Goal: Task Accomplishment & Management: Manage account settings

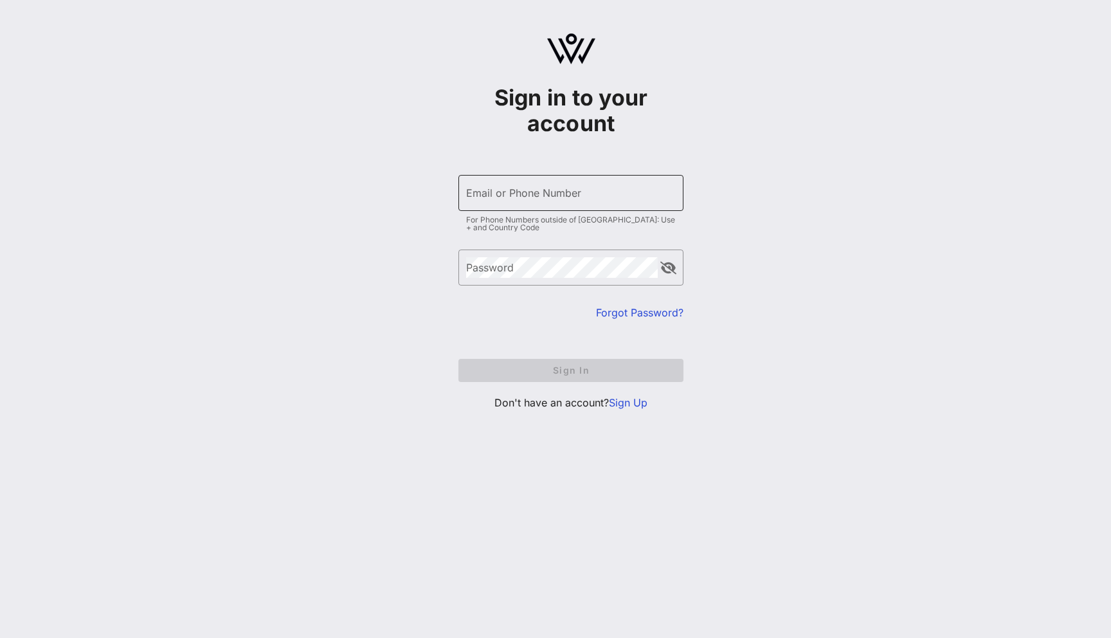
click at [581, 179] on div "Email or Phone Number" at bounding box center [571, 193] width 210 height 36
click at [581, 194] on input "Email or Phone Number" at bounding box center [571, 193] width 210 height 21
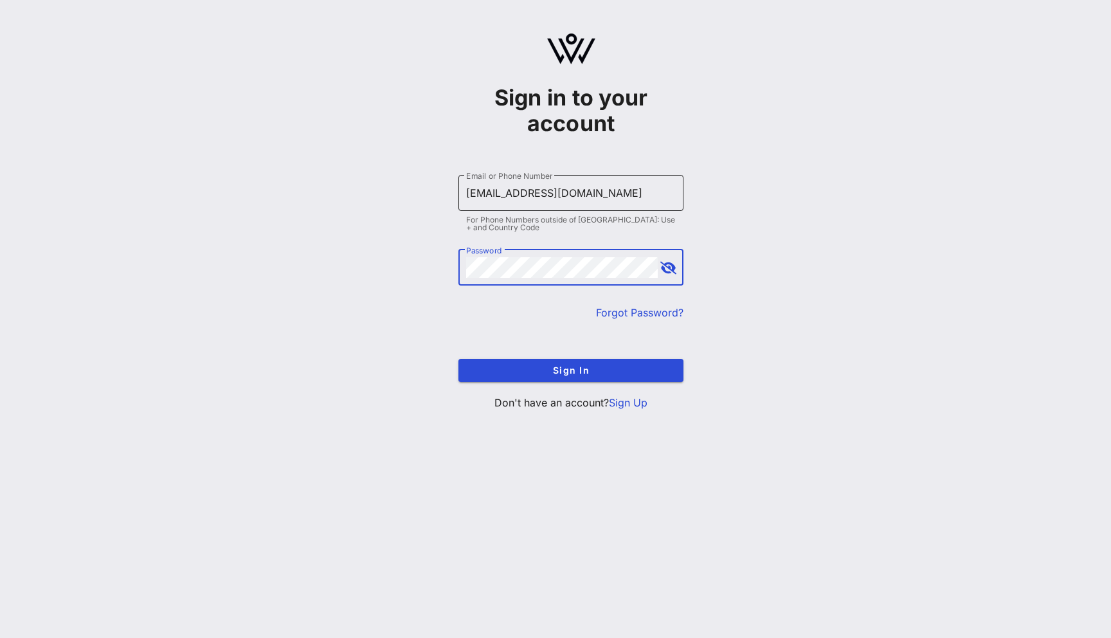
click at [499, 192] on input "yuliia3@vow.app" at bounding box center [571, 193] width 210 height 21
type input "yuliia@vow.app"
click at [458, 359] on button "Sign In" at bounding box center [570, 370] width 225 height 23
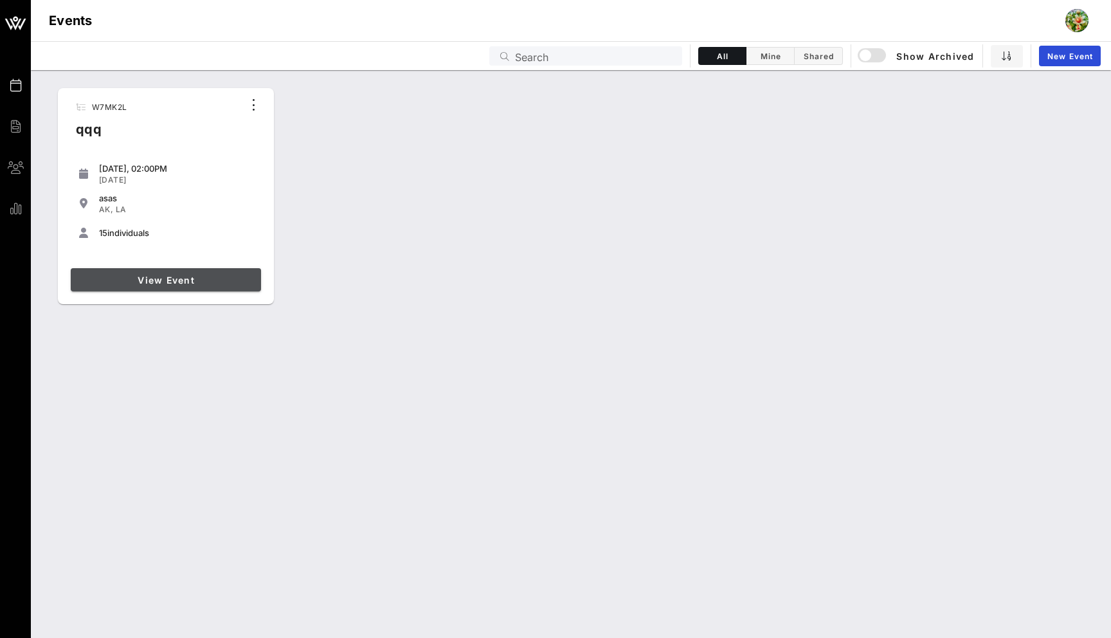
click at [171, 276] on span "View Event" at bounding box center [166, 279] width 180 height 11
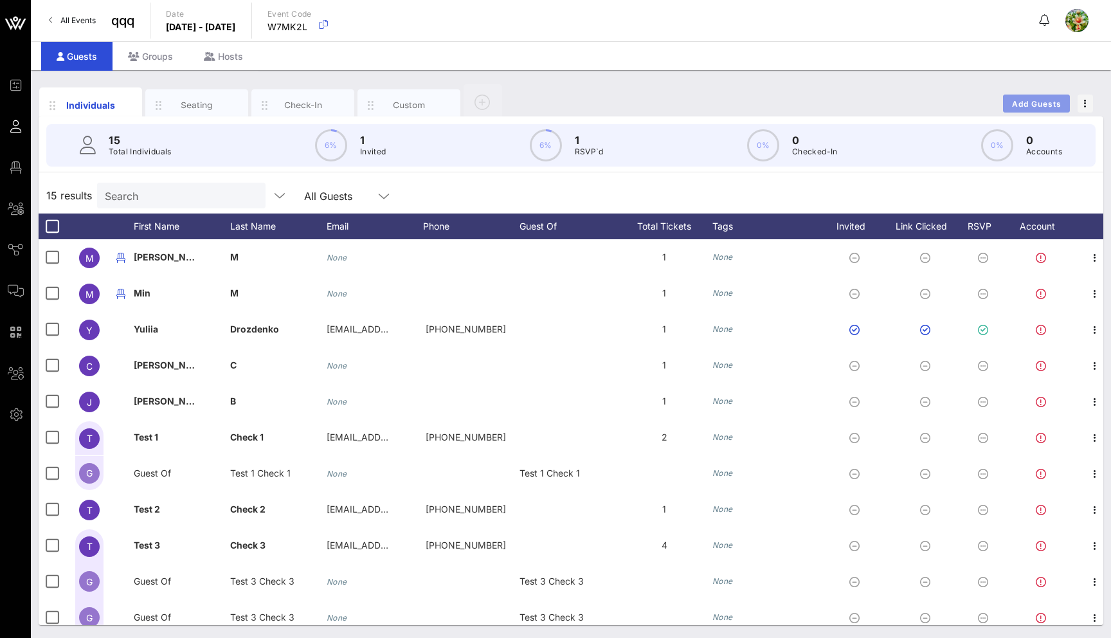
click at [1032, 100] on span "Add Guests" at bounding box center [1036, 104] width 51 height 10
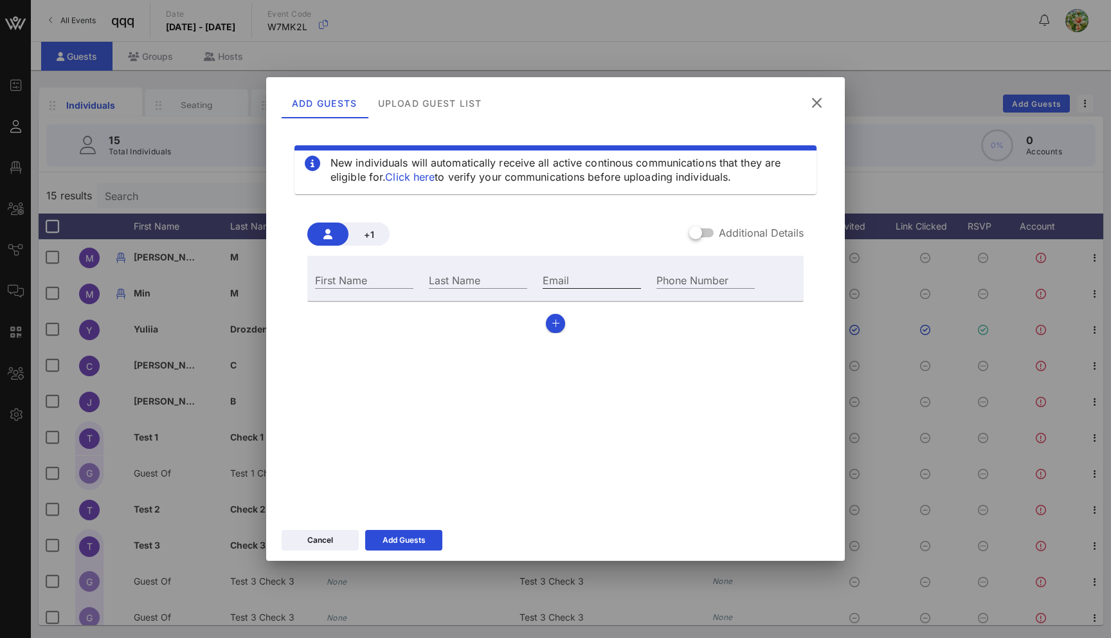
click at [574, 283] on input "Email" at bounding box center [591, 279] width 98 height 17
type input "yuliia2@vow.app"
click at [498, 278] on input "Last Name" at bounding box center [478, 279] width 98 height 17
type input "x"
click at [358, 280] on input "First Name" at bounding box center [364, 279] width 98 height 17
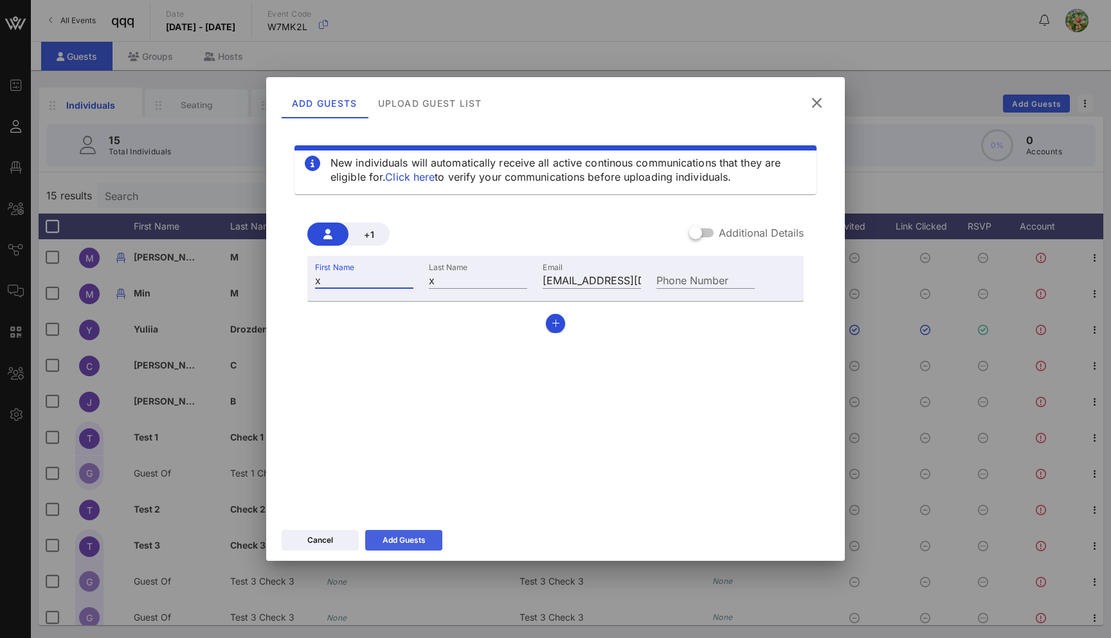
type input "x"
click at [414, 548] on button "Add Guests" at bounding box center [403, 540] width 77 height 21
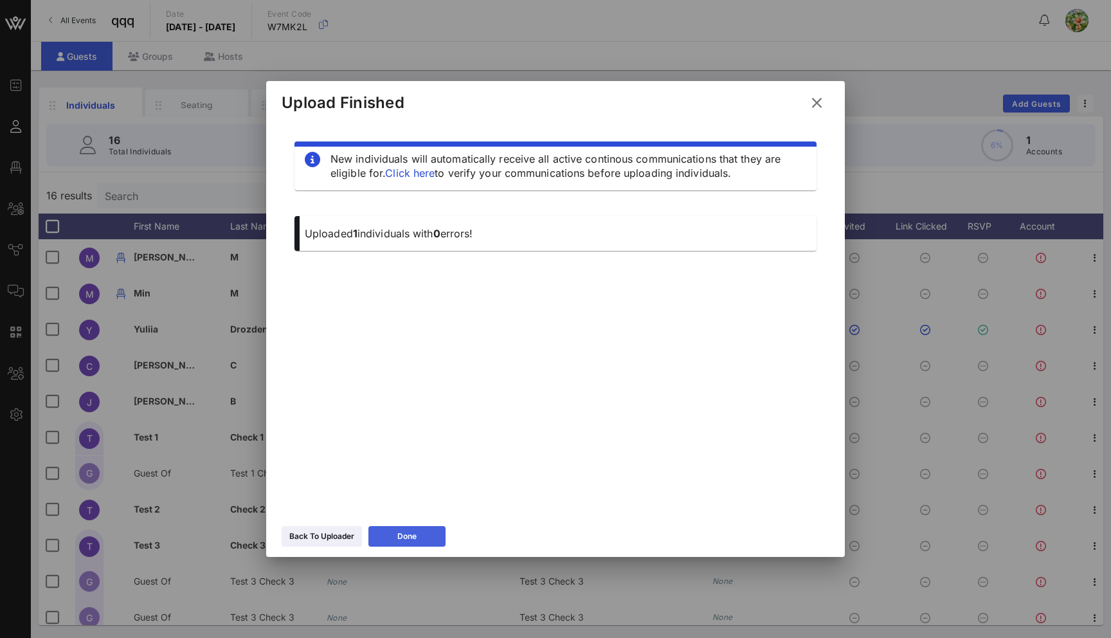
click at [409, 535] on icon at bounding box center [406, 536] width 9 height 8
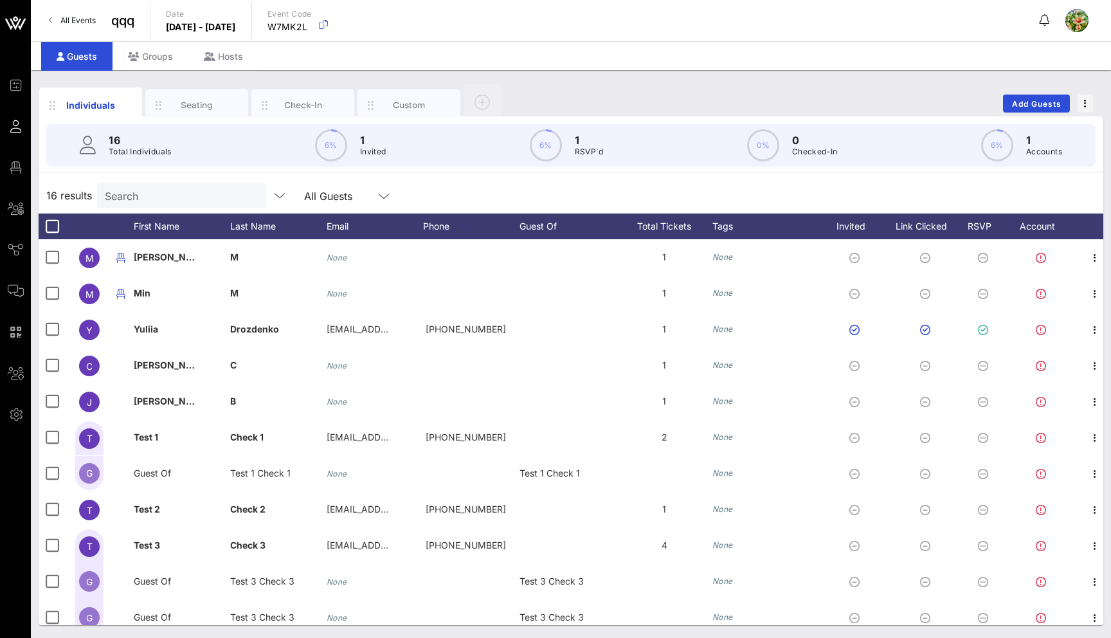
click at [184, 199] on input "Search" at bounding box center [180, 195] width 150 height 17
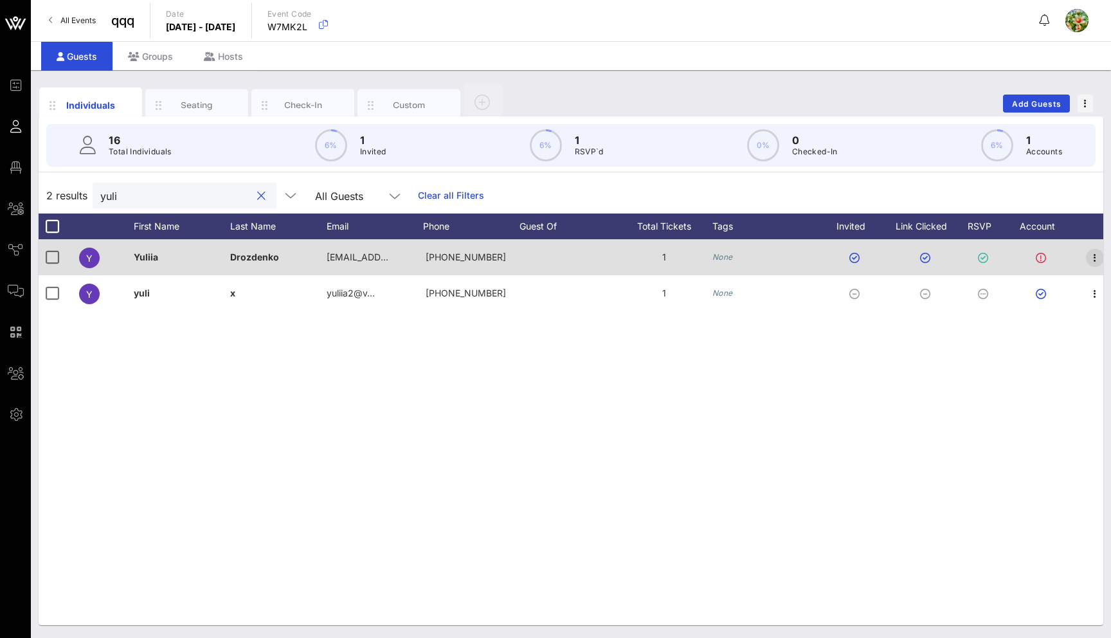
type input "yuli"
click at [1095, 262] on icon "button" at bounding box center [1094, 257] width 15 height 15
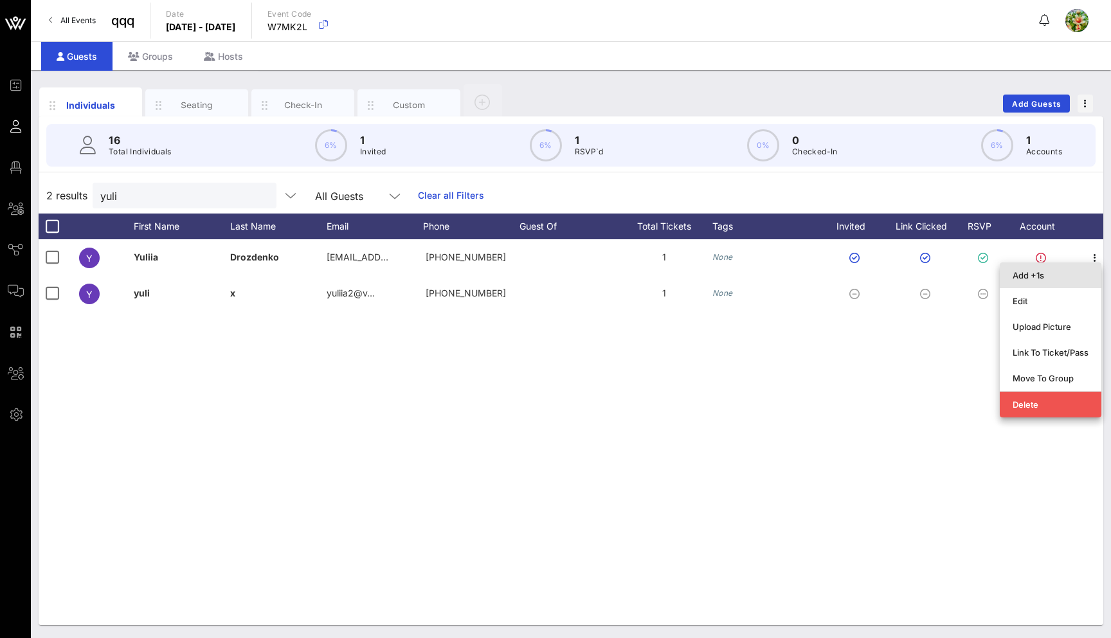
click at [1048, 275] on div "Add +1s" at bounding box center [1050, 275] width 76 height 10
type input "Guest Of"
type input "Yuliia Drozdenko"
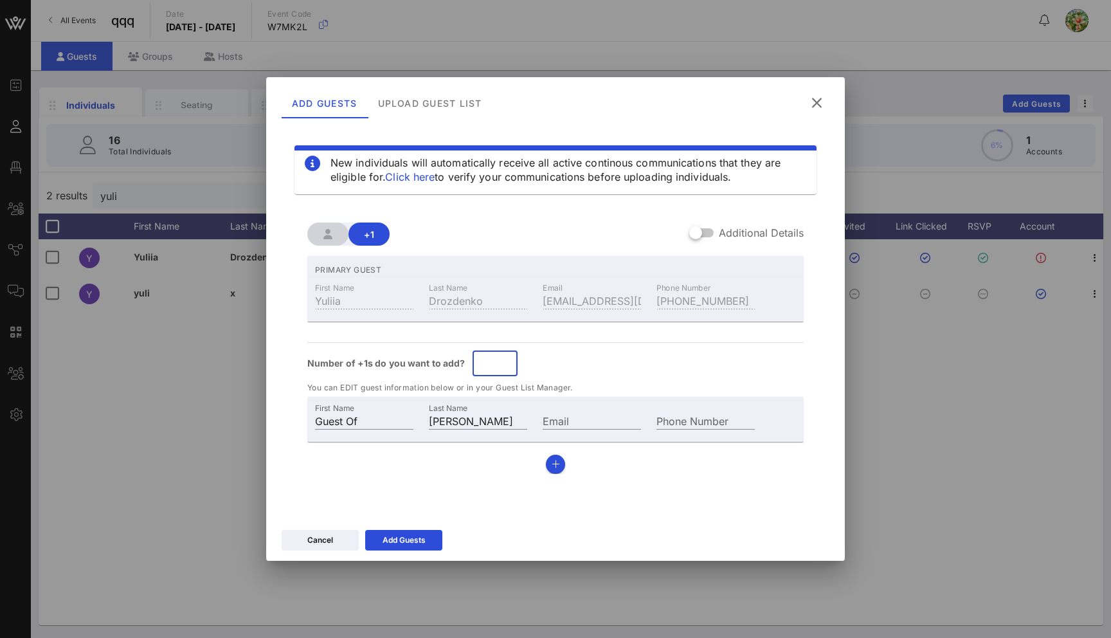
click at [501, 355] on input "*" at bounding box center [495, 363] width 30 height 21
type input "*"
click at [503, 359] on input "*" at bounding box center [495, 363] width 30 height 21
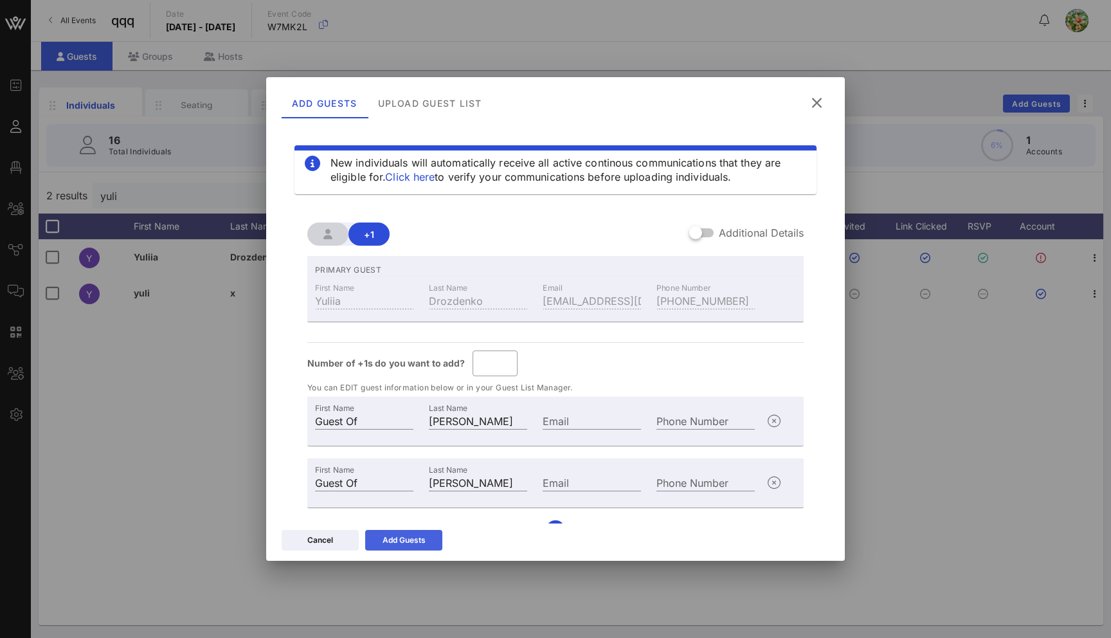
click at [411, 542] on div "Add Guests" at bounding box center [403, 539] width 43 height 13
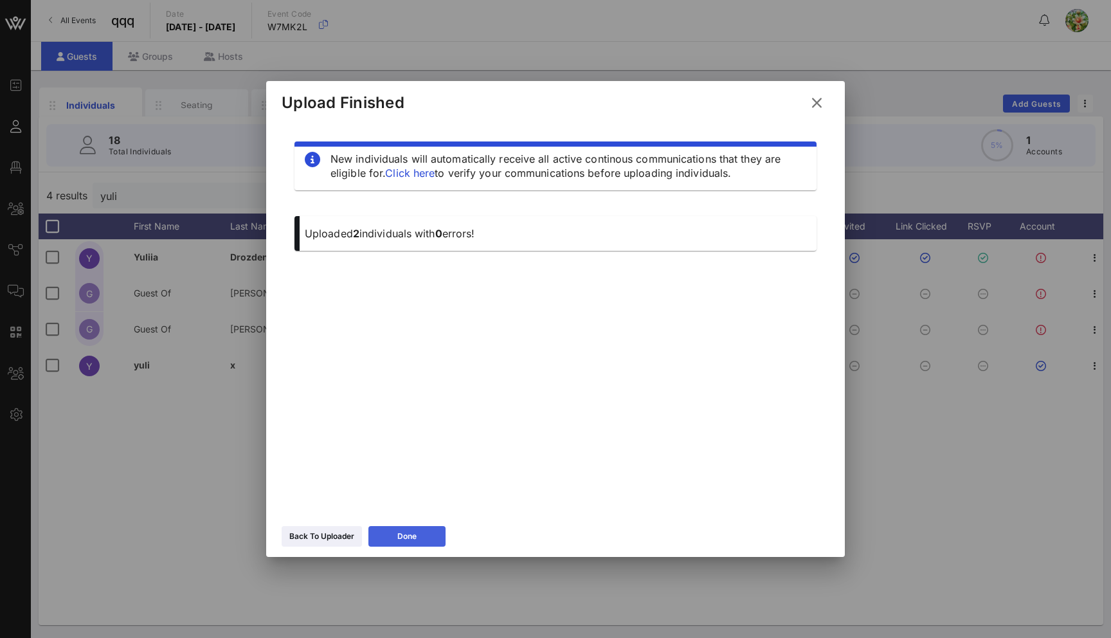
click at [411, 542] on div "Done" at bounding box center [406, 536] width 19 height 13
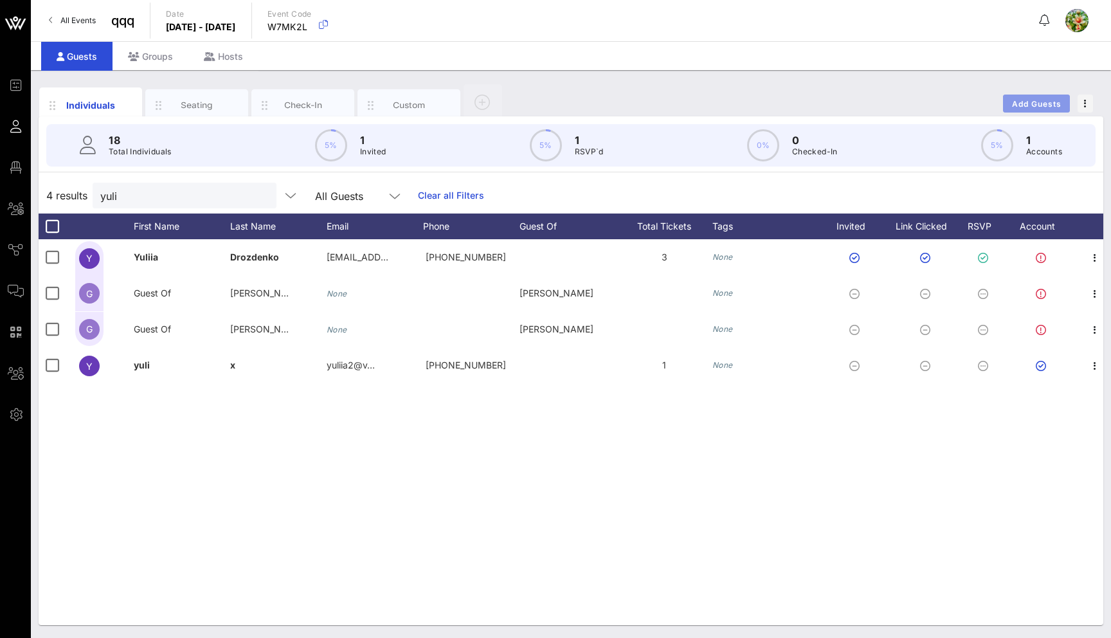
click at [1045, 105] on span "Add Guests" at bounding box center [1036, 104] width 51 height 10
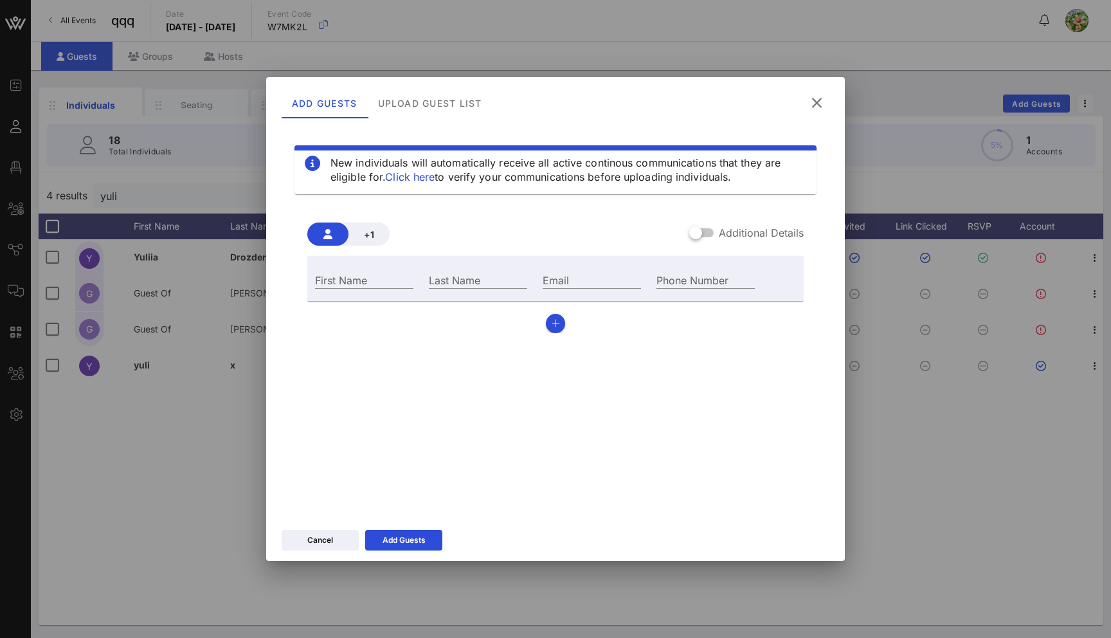
click at [823, 101] on icon at bounding box center [816, 102] width 17 height 15
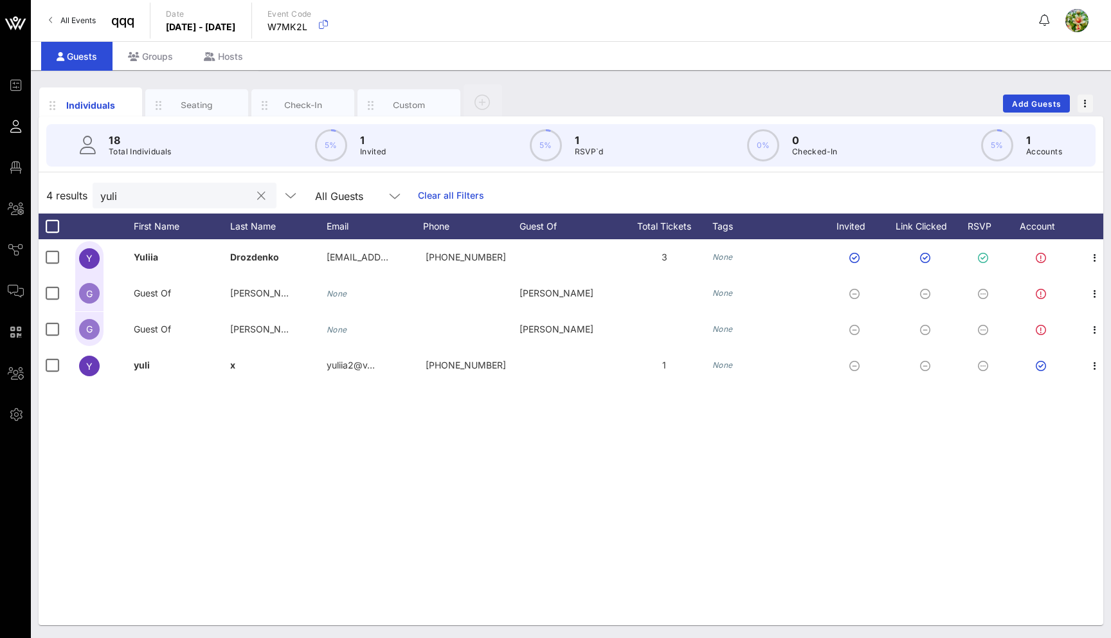
click at [257, 197] on button "clear icon" at bounding box center [261, 196] width 8 height 13
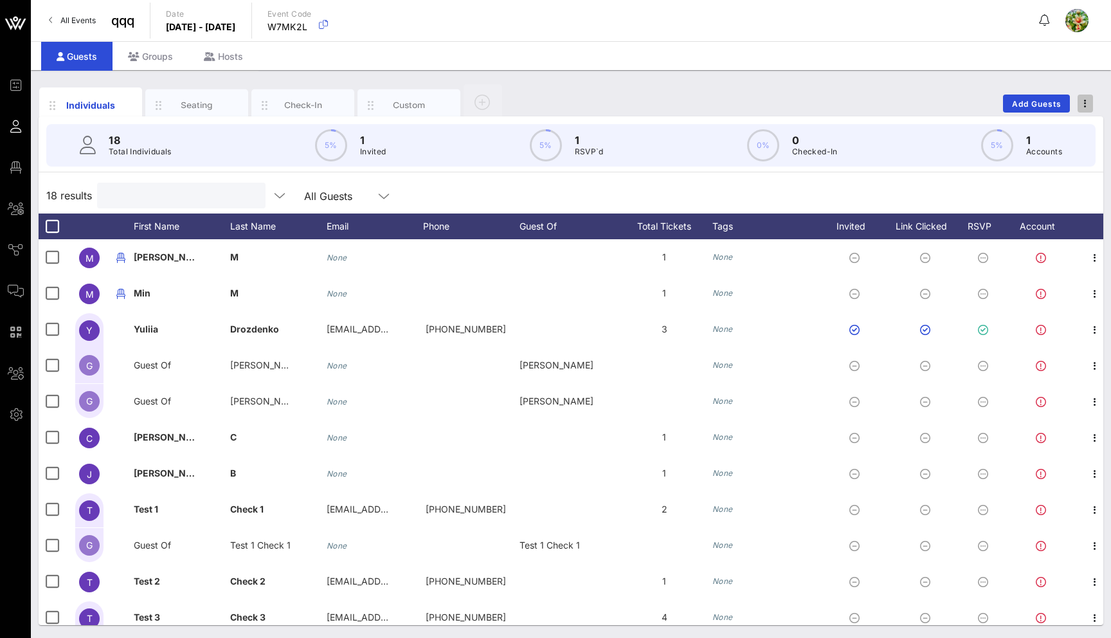
click at [1087, 101] on span "button" at bounding box center [1084, 103] width 15 height 9
click at [1075, 150] on div "Duplicate Event" at bounding box center [1061, 151] width 62 height 10
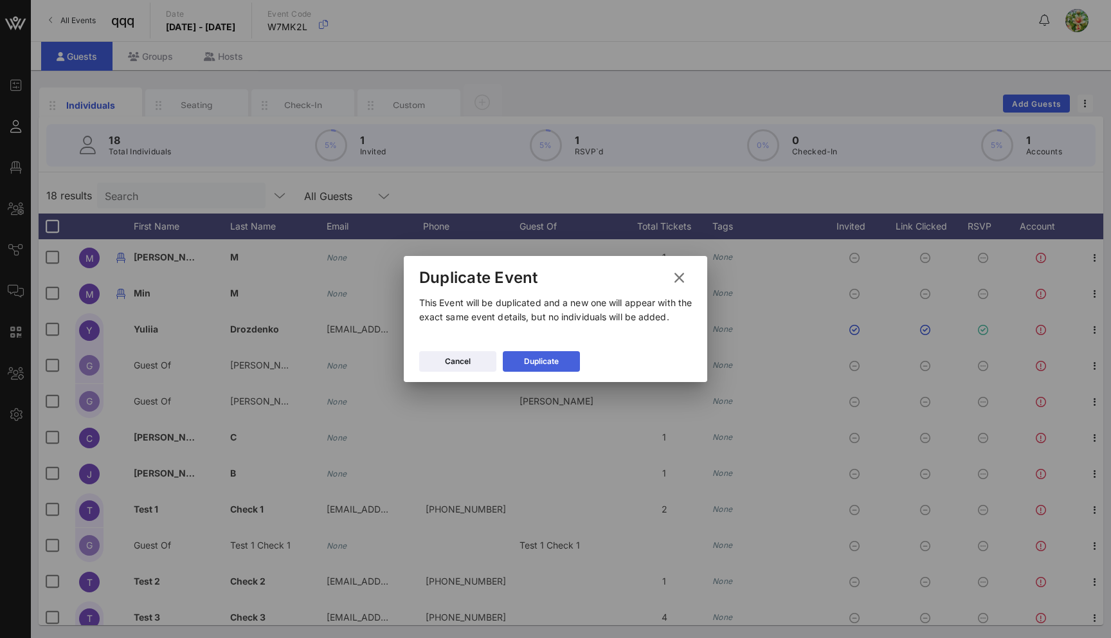
click at [530, 361] on div "Duplicate" at bounding box center [541, 361] width 35 height 13
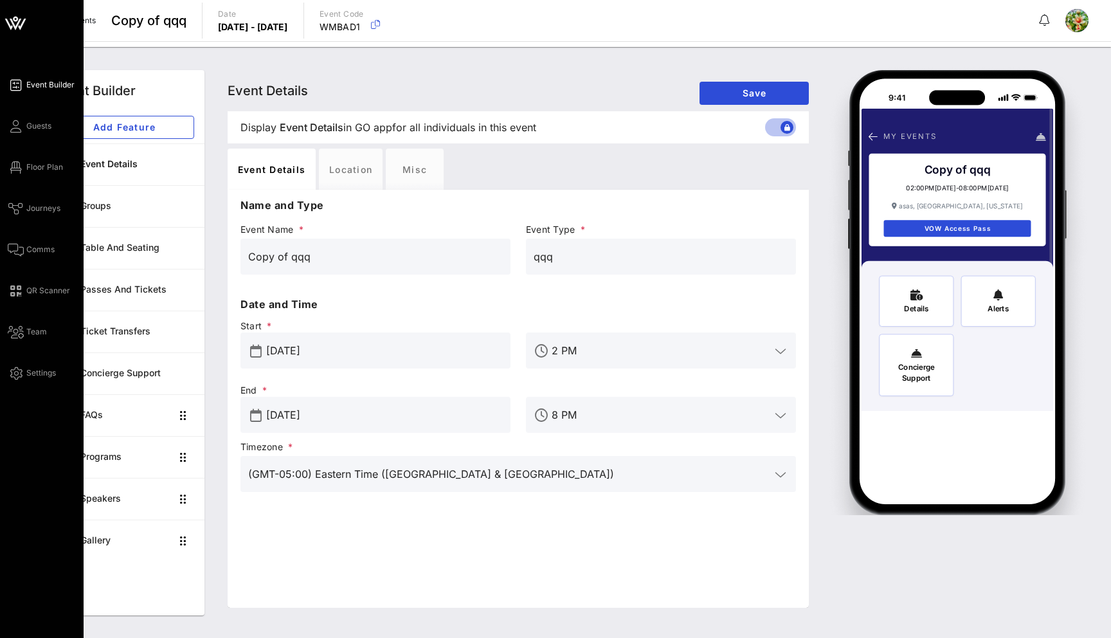
click at [24, 136] on div "Event Builder Guests Floor Plan Journeys Comms QR Scanner Team Settings" at bounding box center [46, 228] width 76 height 303
click at [24, 130] on link "Guests" at bounding box center [30, 125] width 44 height 15
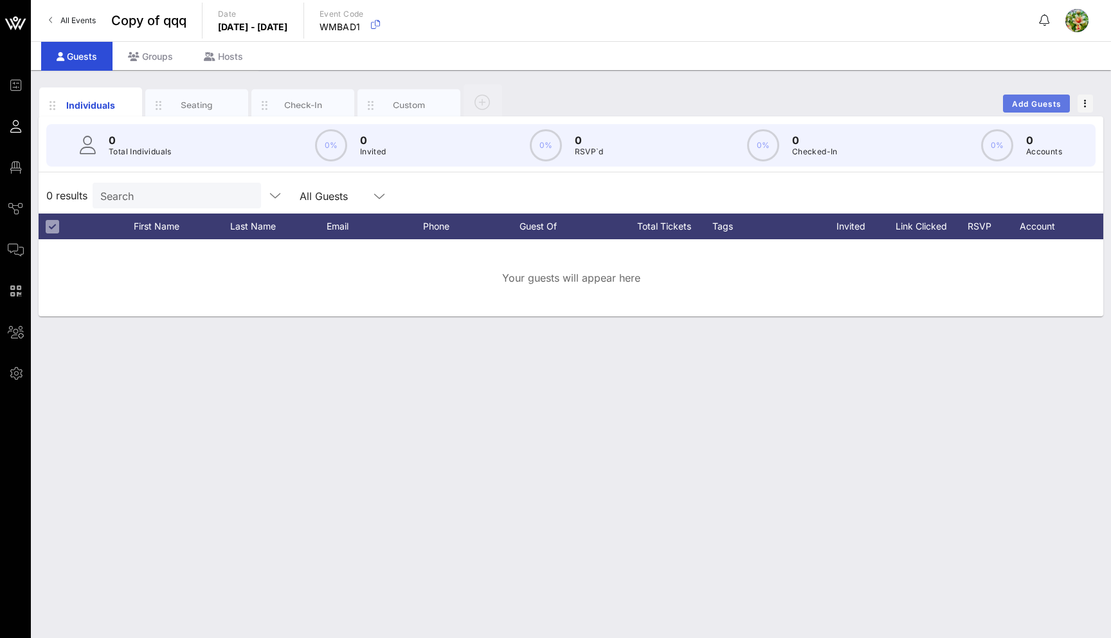
click at [1029, 100] on span "Add Guests" at bounding box center [1036, 104] width 51 height 10
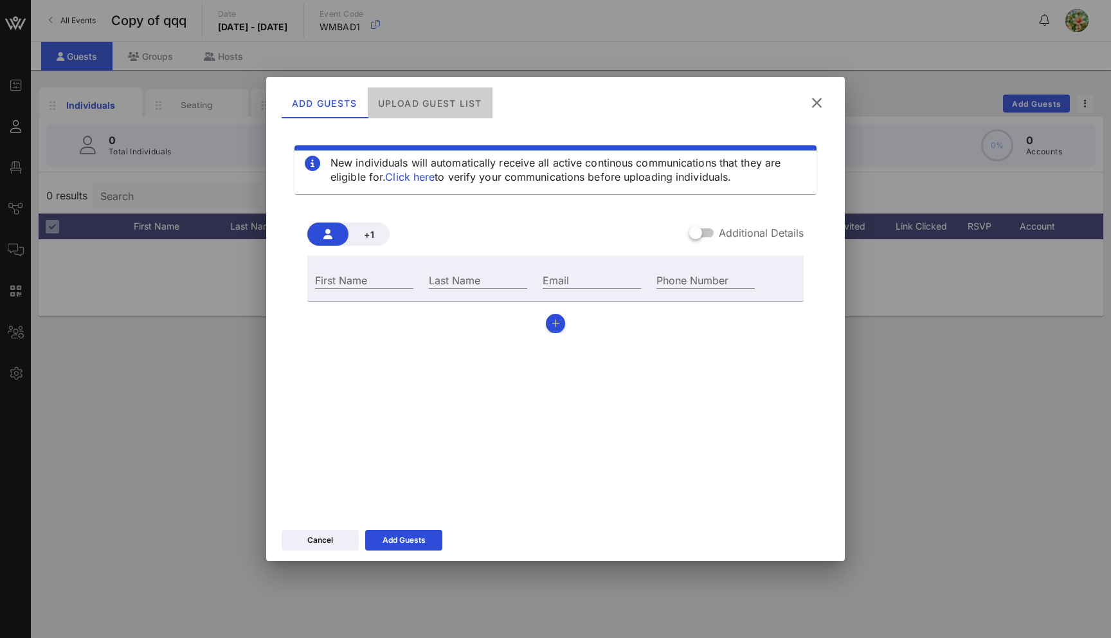
click at [441, 109] on div "Upload Guest List" at bounding box center [430, 102] width 125 height 31
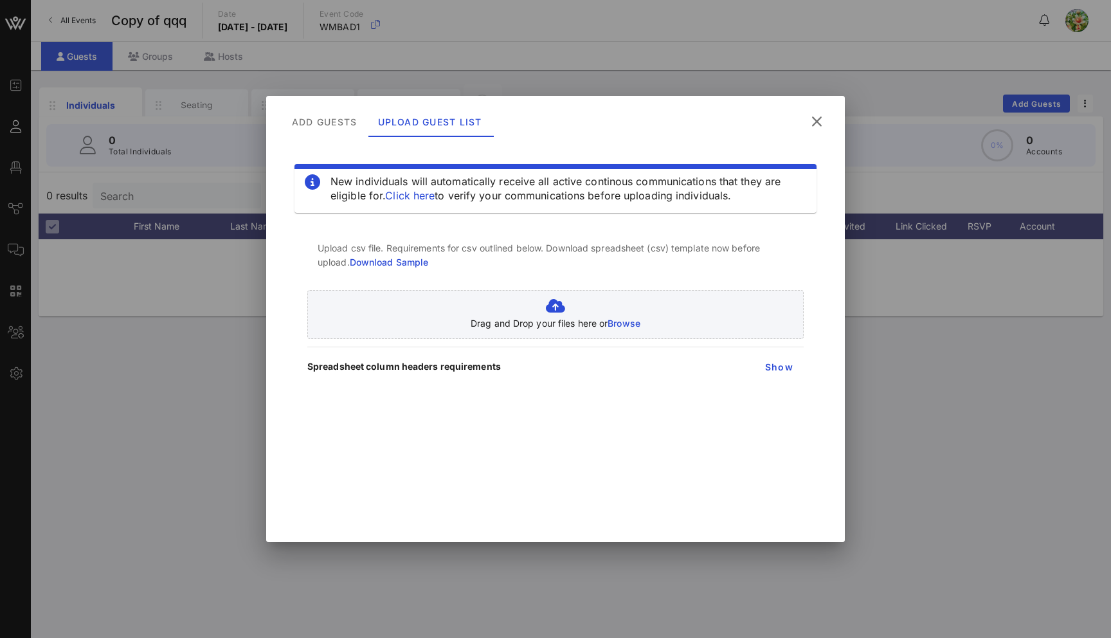
click at [384, 260] on link "Download Sample" at bounding box center [389, 261] width 79 height 11
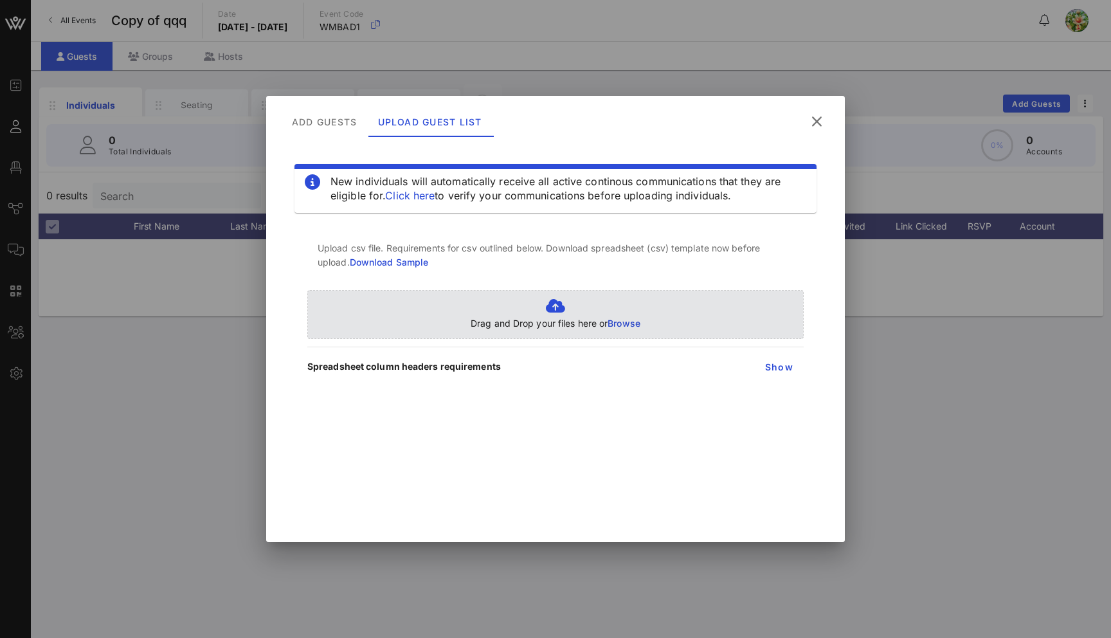
click at [632, 321] on span "Browse" at bounding box center [623, 322] width 33 height 11
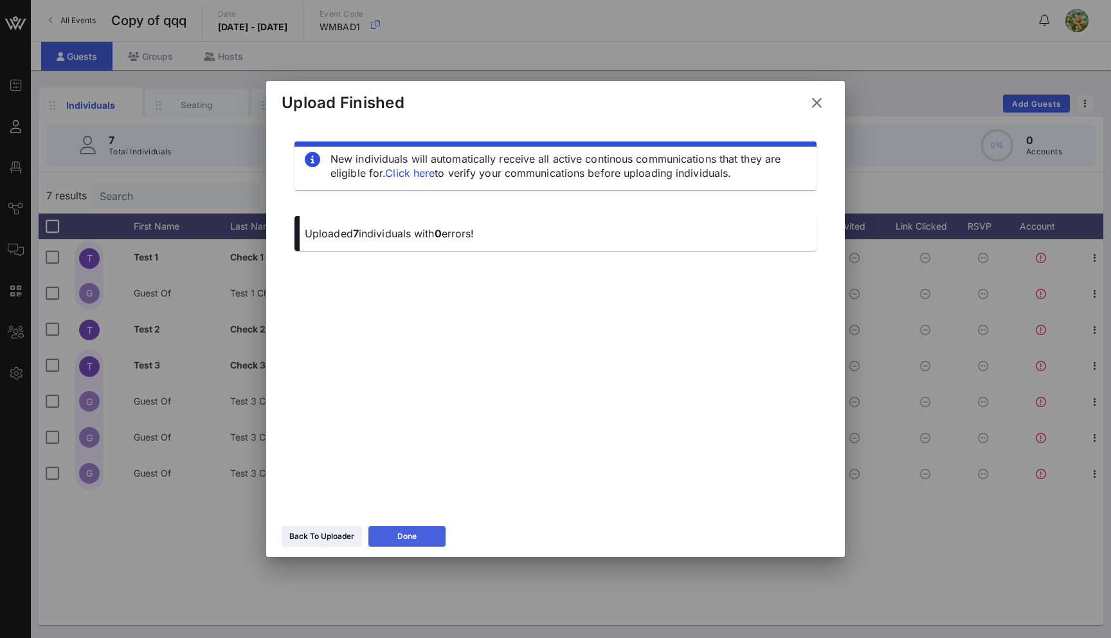
click at [386, 541] on button "Done" at bounding box center [406, 536] width 77 height 21
